Goal: Information Seeking & Learning: Learn about a topic

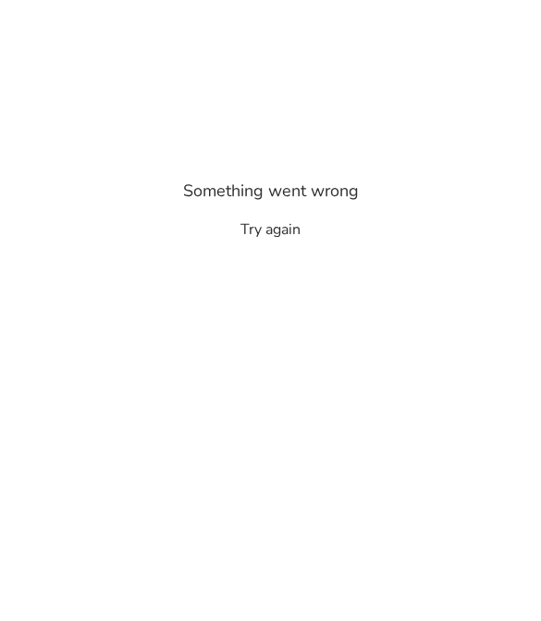
scroll to position [-17, 0]
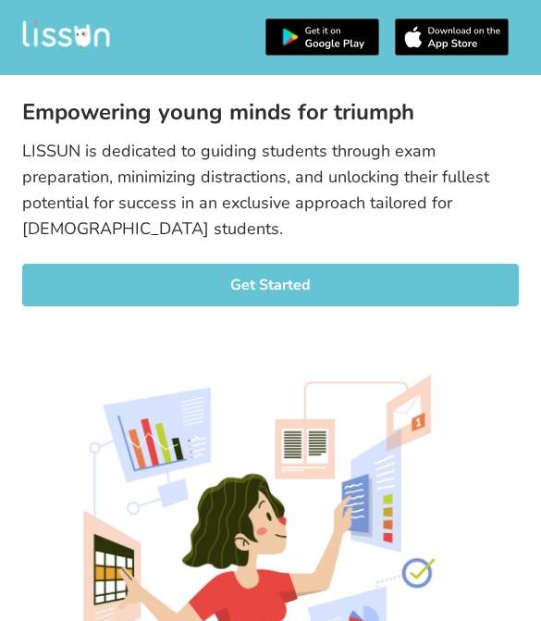
click at [470, 268] on button "Get Started" at bounding box center [270, 285] width 496 height 43
click at [471, 267] on button "Get Started" at bounding box center [270, 285] width 496 height 43
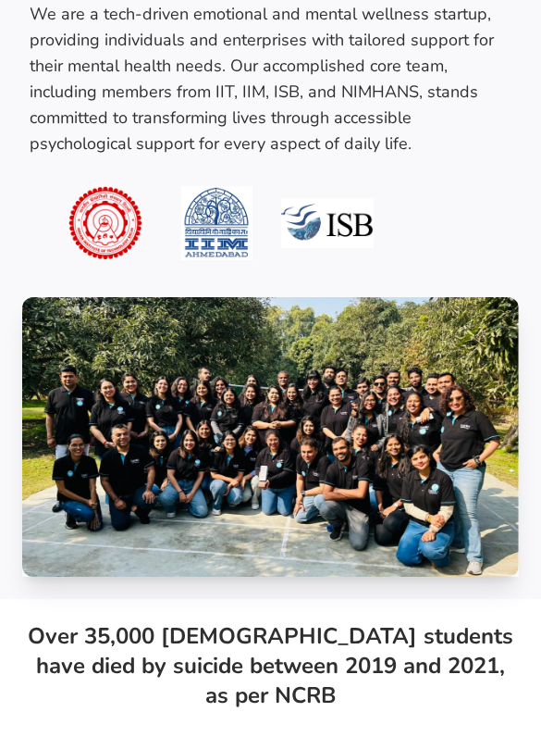
scroll to position [914, 0]
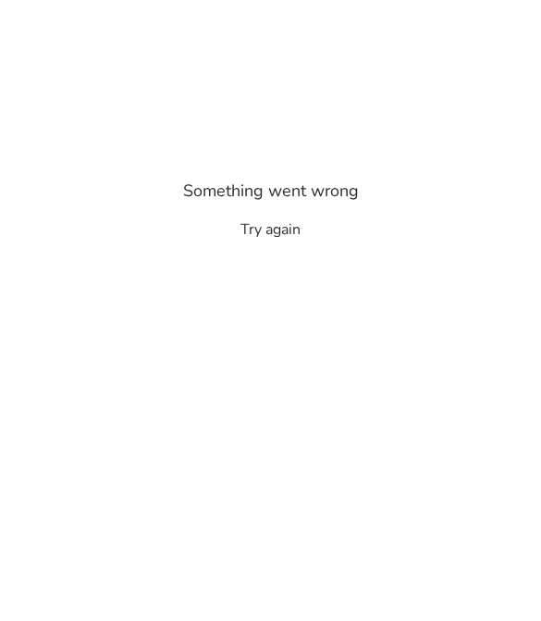
scroll to position [37, 0]
